Goal: Communication & Community: Answer question/provide support

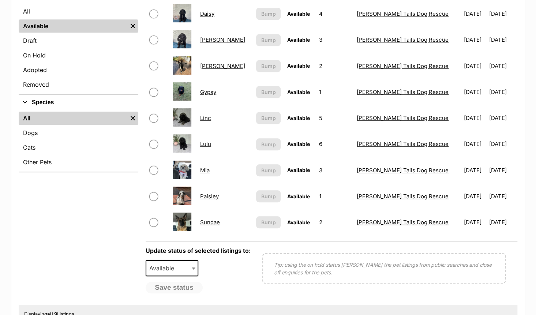
scroll to position [183, 0]
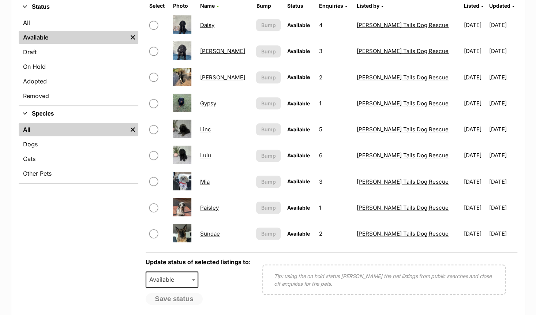
click at [219, 77] on link "[PERSON_NAME]" at bounding box center [222, 77] width 45 height 7
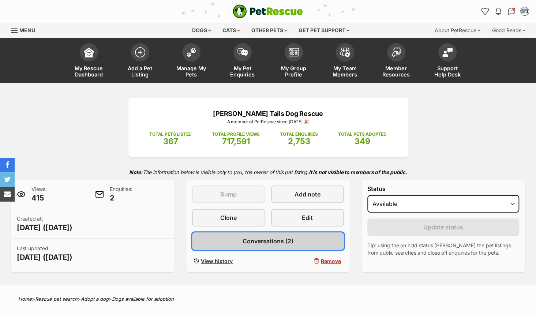
click at [258, 240] on span "Conversations (2)" at bounding box center [267, 241] width 51 height 9
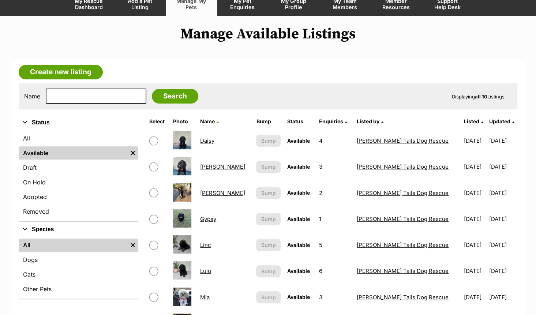
scroll to position [146, 0]
